Goal: Find specific fact: Find specific page/section

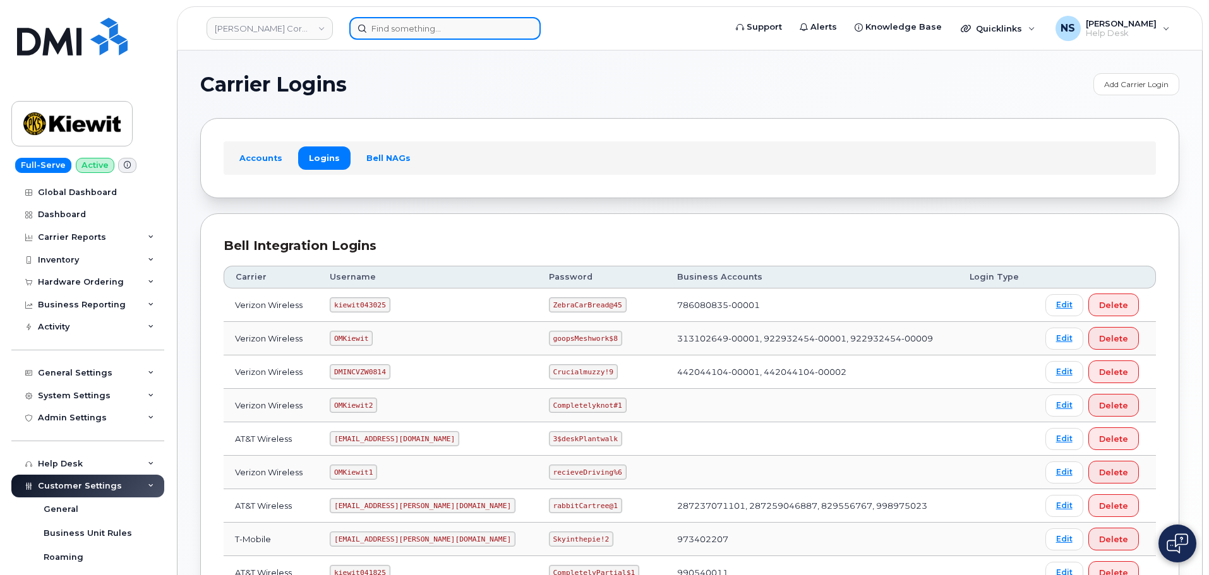
click at [404, 25] on input at bounding box center [444, 28] width 191 height 23
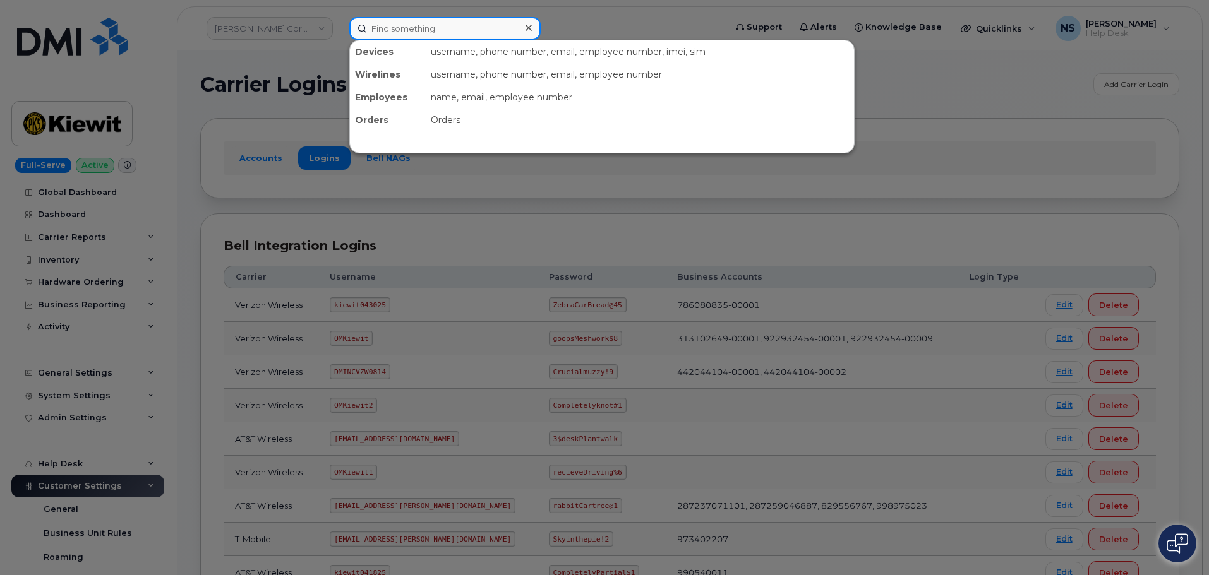
paste input "298779"
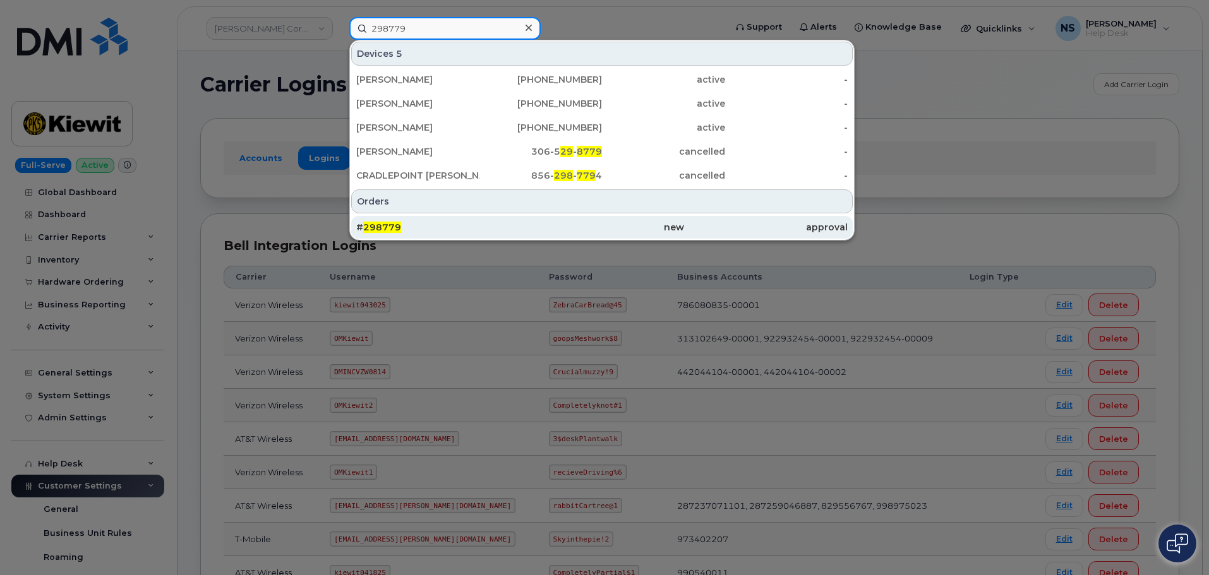
type input "298779"
click at [442, 223] on div "# 298779" at bounding box center [438, 227] width 164 height 13
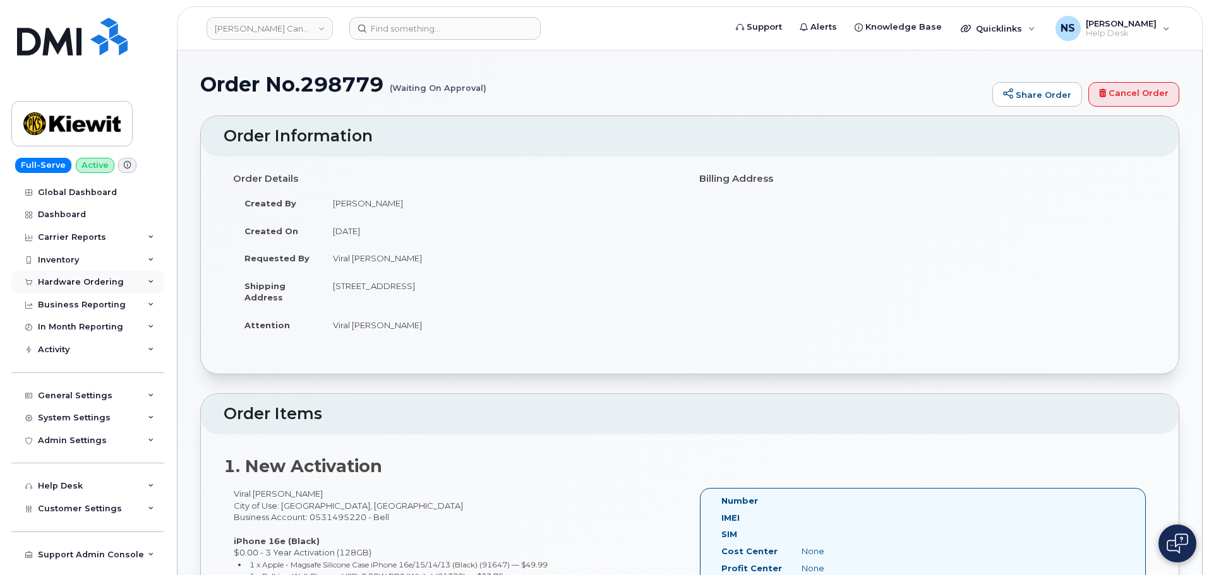
click at [93, 283] on div "Hardware Ordering" at bounding box center [81, 282] width 86 height 10
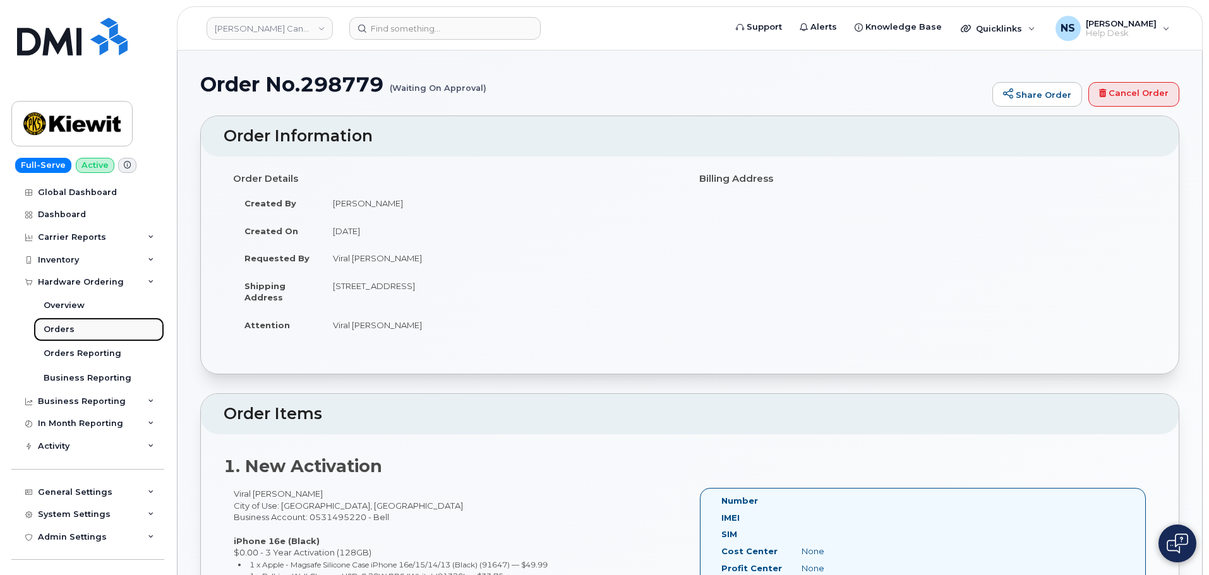
click at [73, 336] on link "Orders" at bounding box center [98, 330] width 131 height 24
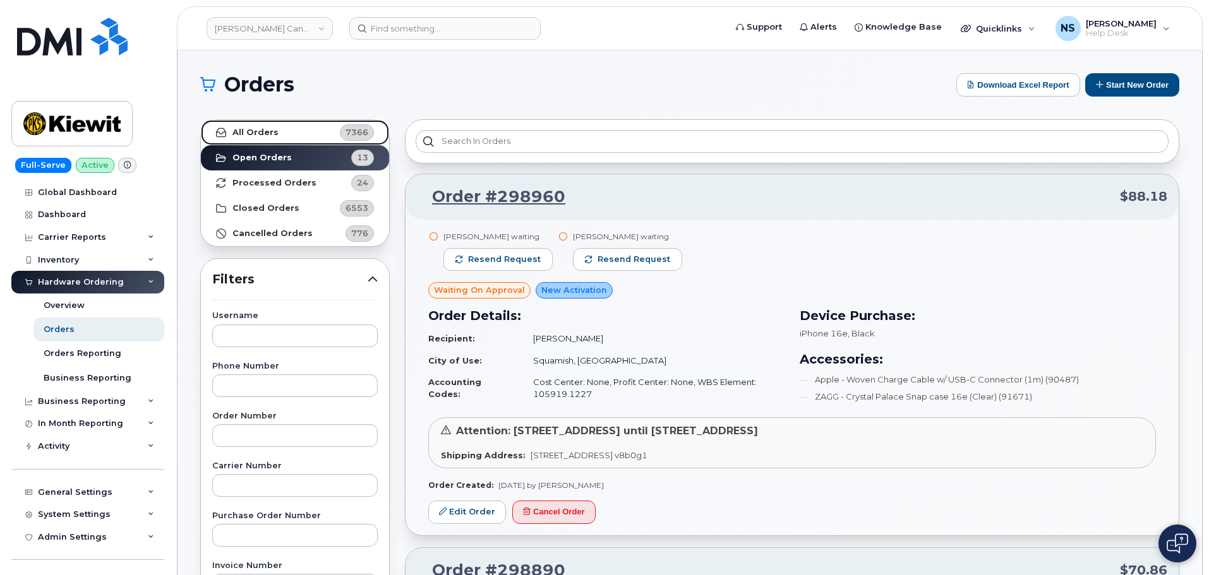
click at [298, 129] on link "All Orders 7366" at bounding box center [295, 132] width 188 height 25
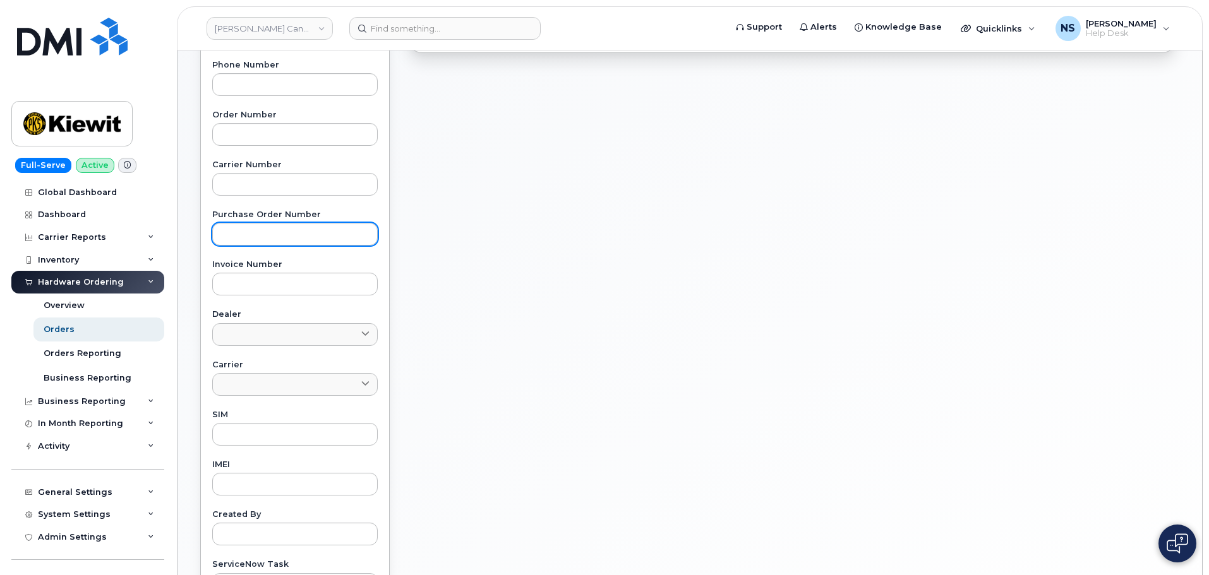
scroll to position [316, 0]
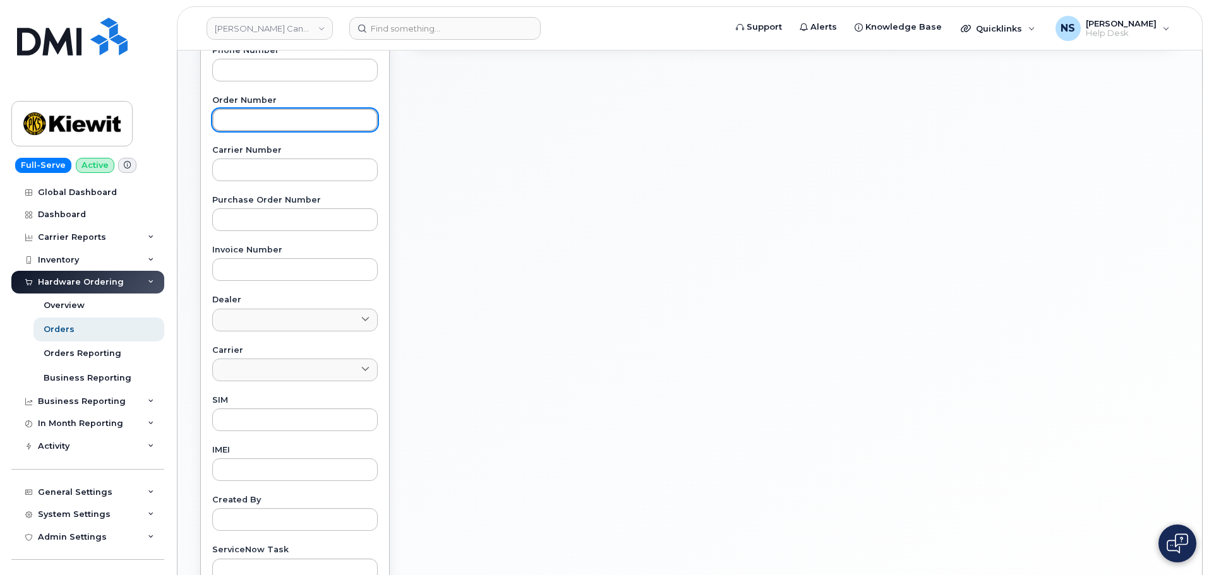
click at [288, 131] on div "Username Phone Number Order Number Carrier Number Purchase Order Number Invoice…" at bounding box center [295, 288] width 196 height 585
paste input "298779"
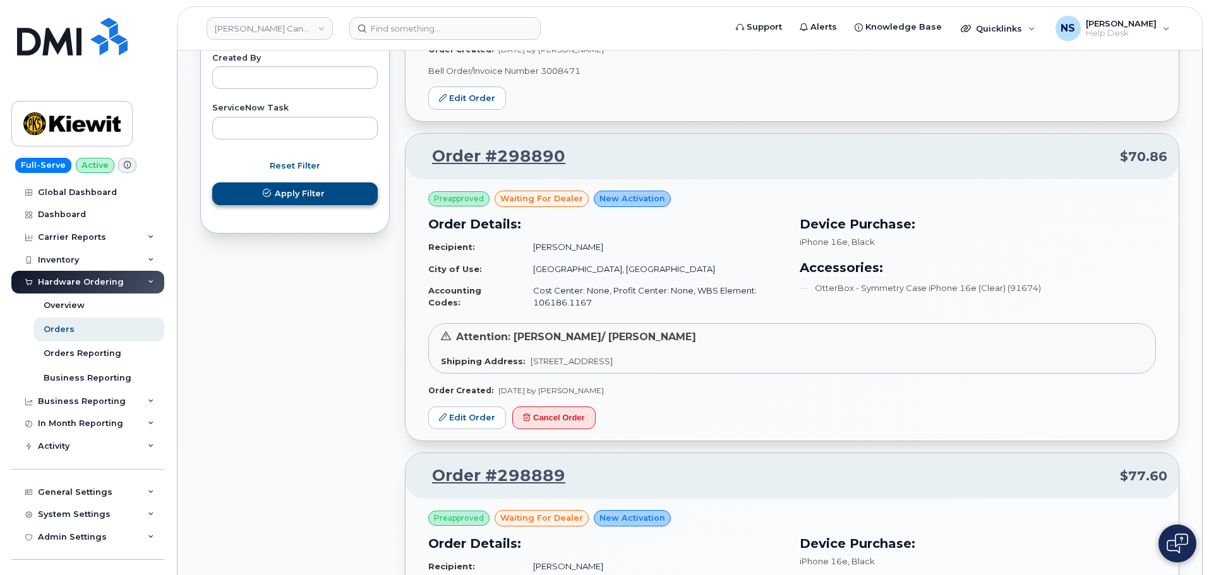
type input "298779"
click at [285, 193] on span "Apply Filter" at bounding box center [300, 194] width 50 height 12
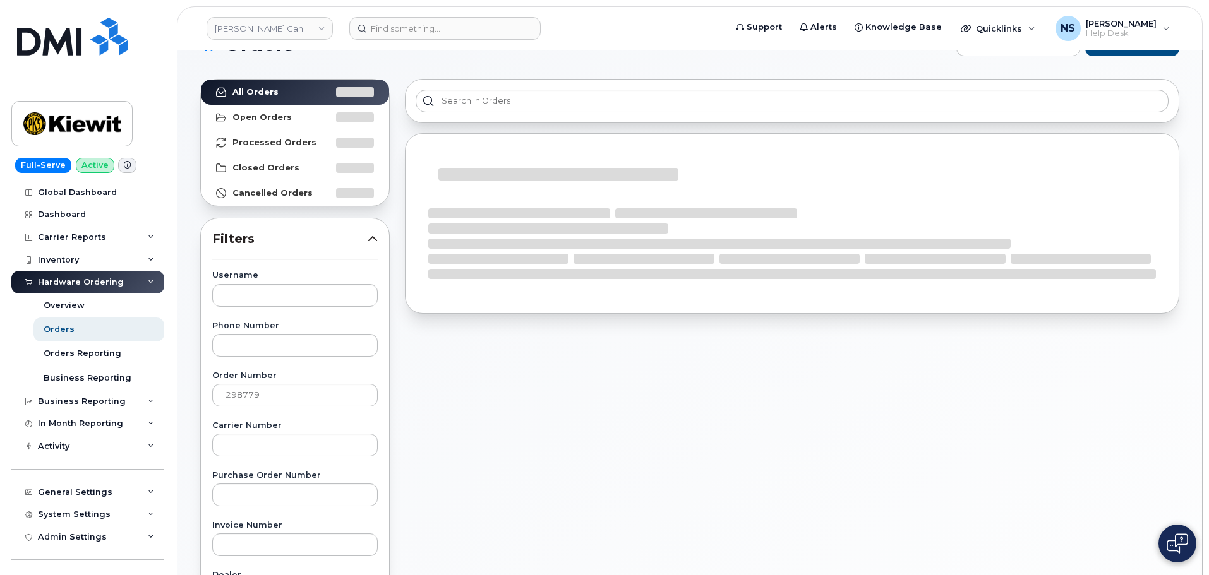
scroll to position [63, 0]
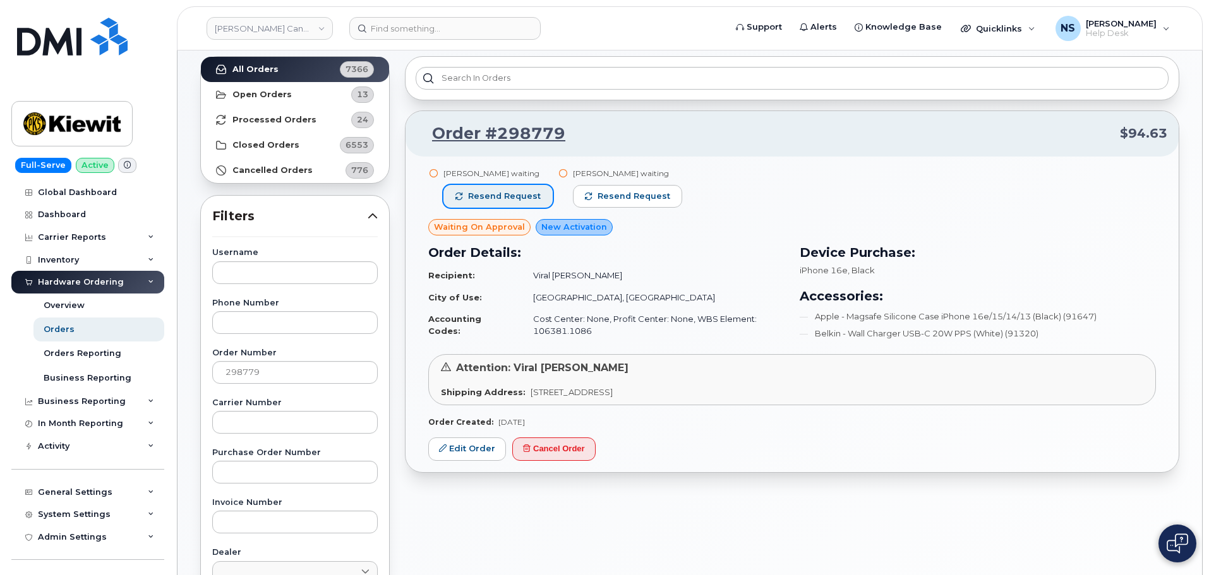
click at [492, 203] on button "Resend request" at bounding box center [497, 196] width 109 height 23
click at [592, 199] on button "Resend request" at bounding box center [627, 196] width 109 height 23
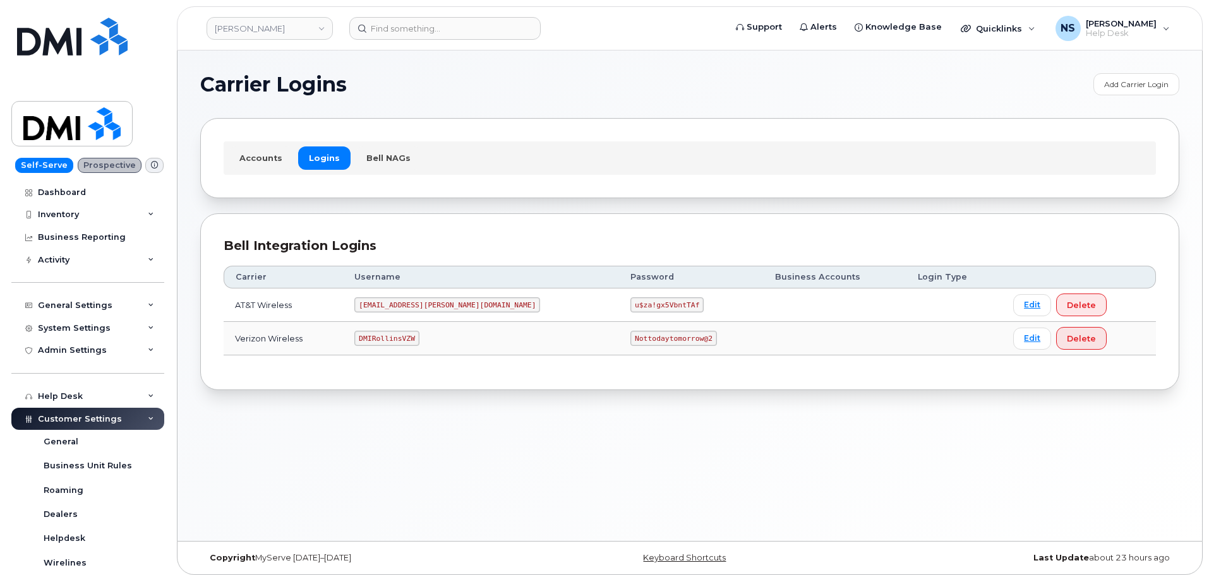
drag, startPoint x: 369, startPoint y: 356, endPoint x: 388, endPoint y: 342, distance: 23.1
click at [373, 354] on td "DMIRollinsVZW" at bounding box center [481, 338] width 276 height 33
click at [390, 341] on code "DMIRollinsVZW" at bounding box center [386, 338] width 64 height 15
click at [392, 341] on code "DMIRollinsVZW" at bounding box center [386, 338] width 64 height 15
copy code "DMIRollinsVZW"
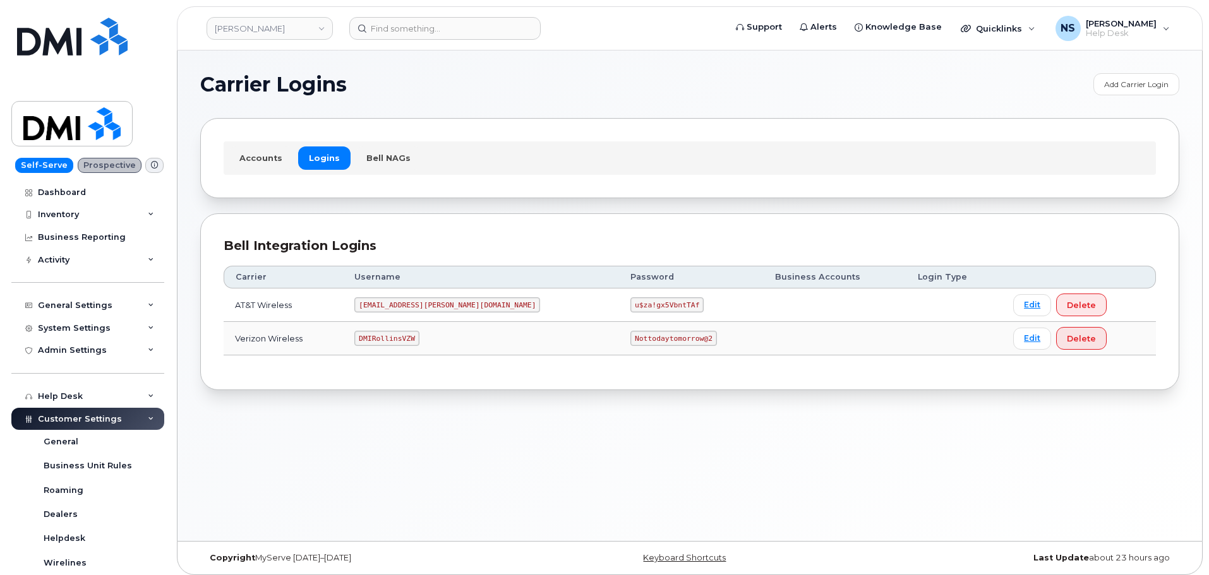
click at [630, 337] on code "Nottodaytomorrow@2" at bounding box center [673, 338] width 86 height 15
click at [630, 335] on code "Nottodaytomorrow@2" at bounding box center [673, 338] width 86 height 15
copy code "Nottodaytomorrow@2"
